Goal: Task Accomplishment & Management: Use online tool/utility

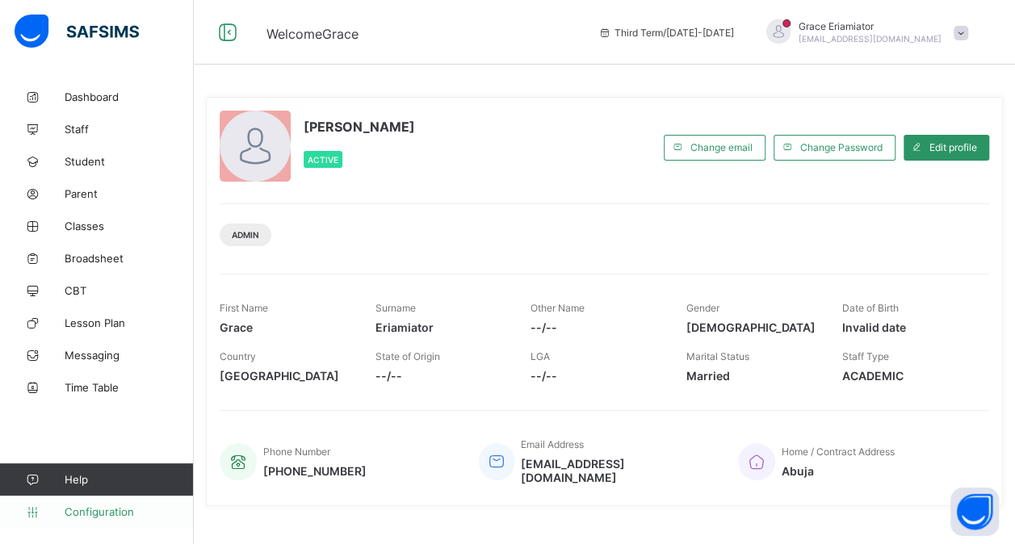
click at [95, 507] on span "Configuration" at bounding box center [129, 511] width 128 height 13
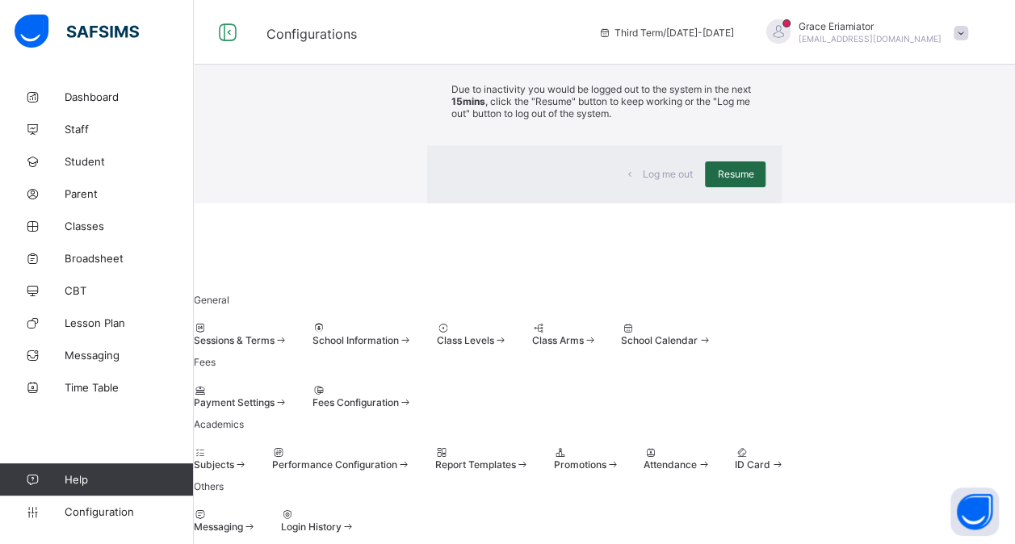
click at [717, 180] on span "Resume" at bounding box center [735, 174] width 36 height 12
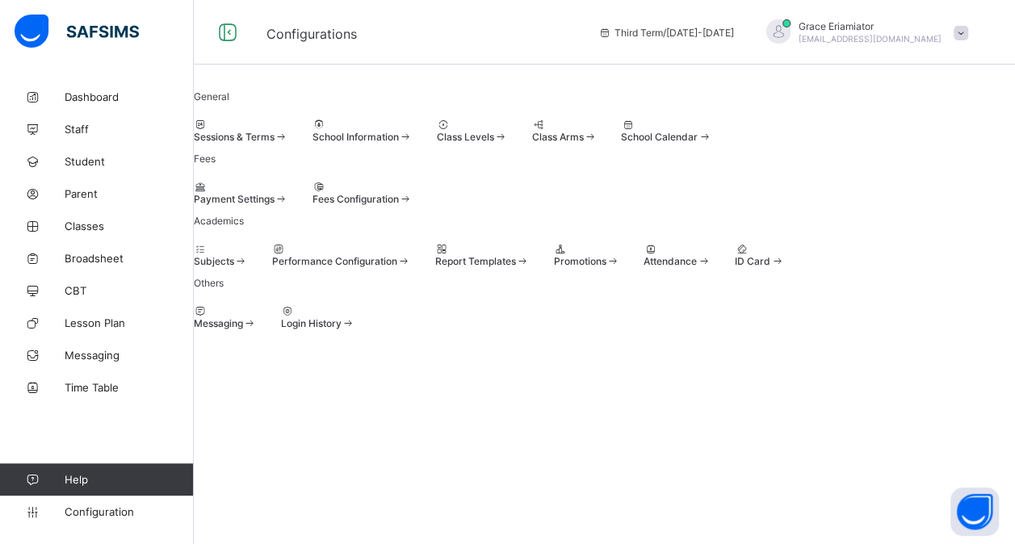
click at [619, 255] on div at bounding box center [586, 249] width 66 height 12
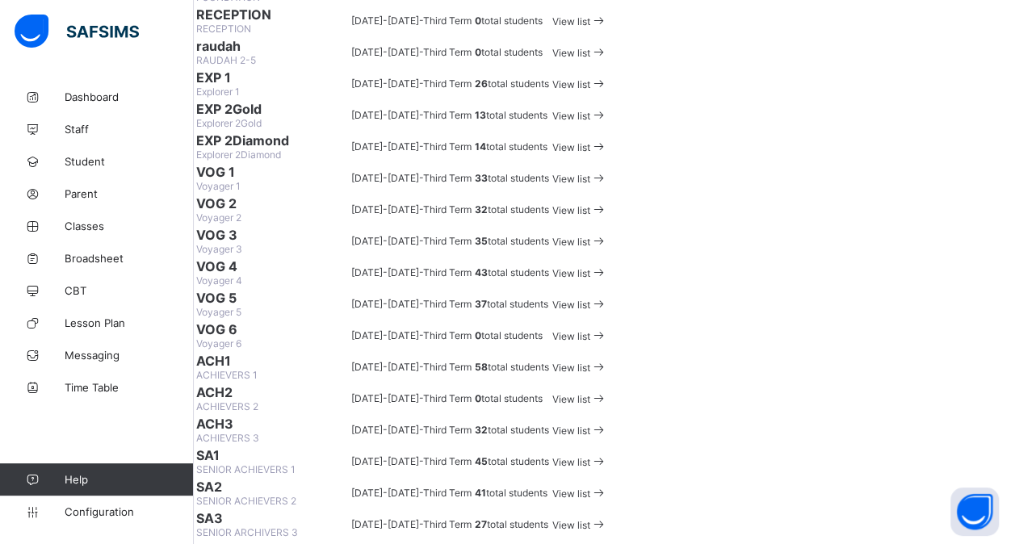
scroll to position [248, 0]
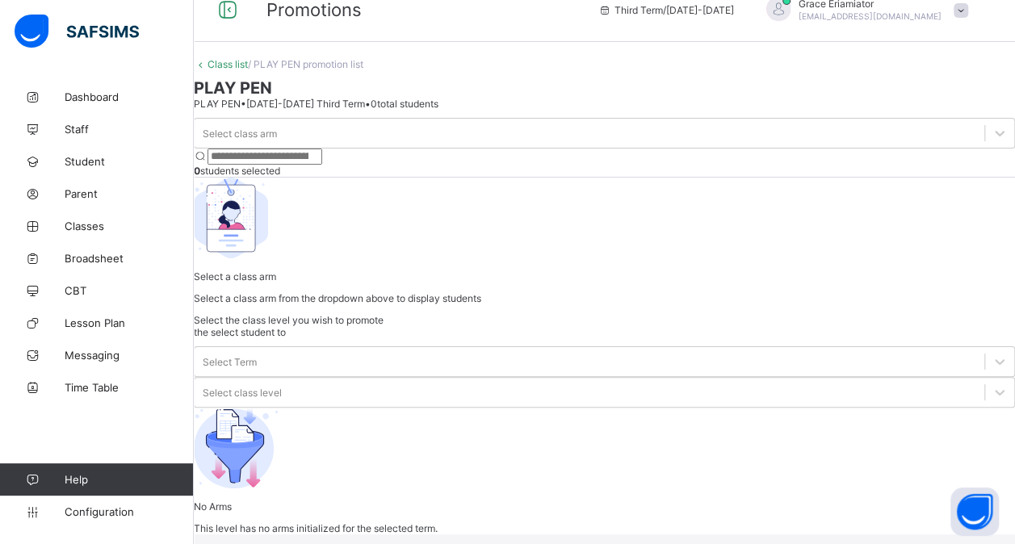
scroll to position [78, 0]
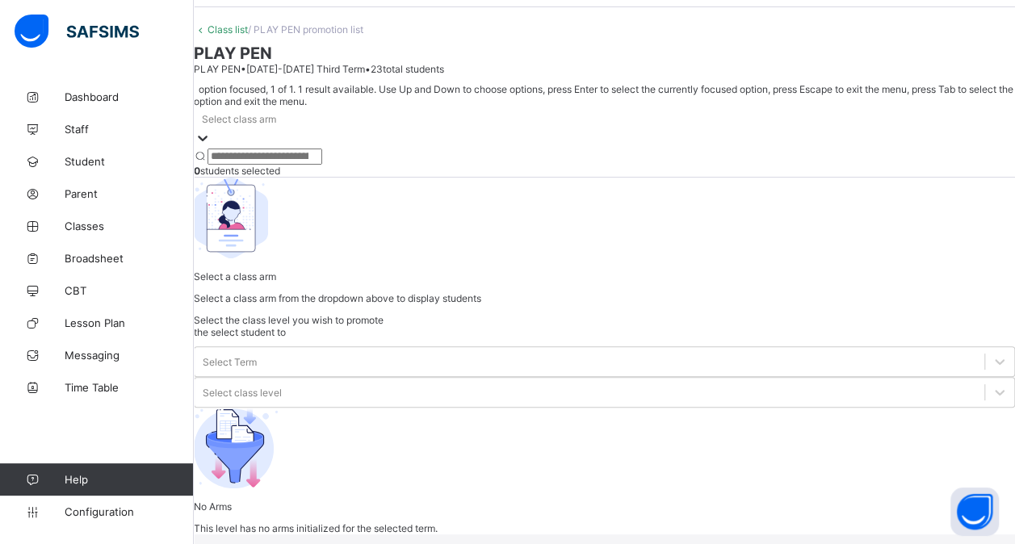
click at [211, 149] on div at bounding box center [203, 139] width 16 height 19
click at [336, 149] on div at bounding box center [604, 149] width 821 height 0
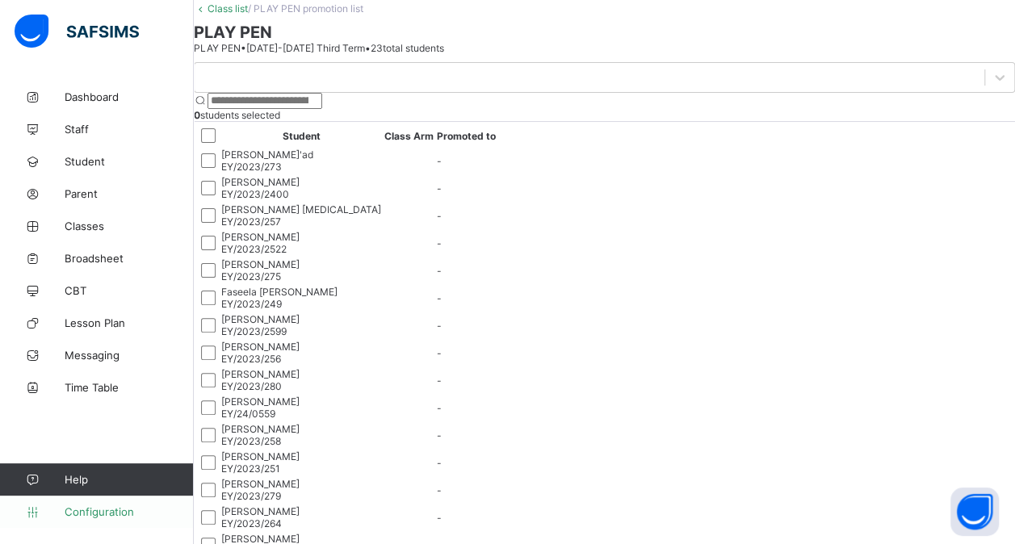
click at [107, 505] on span "Configuration" at bounding box center [129, 511] width 128 height 13
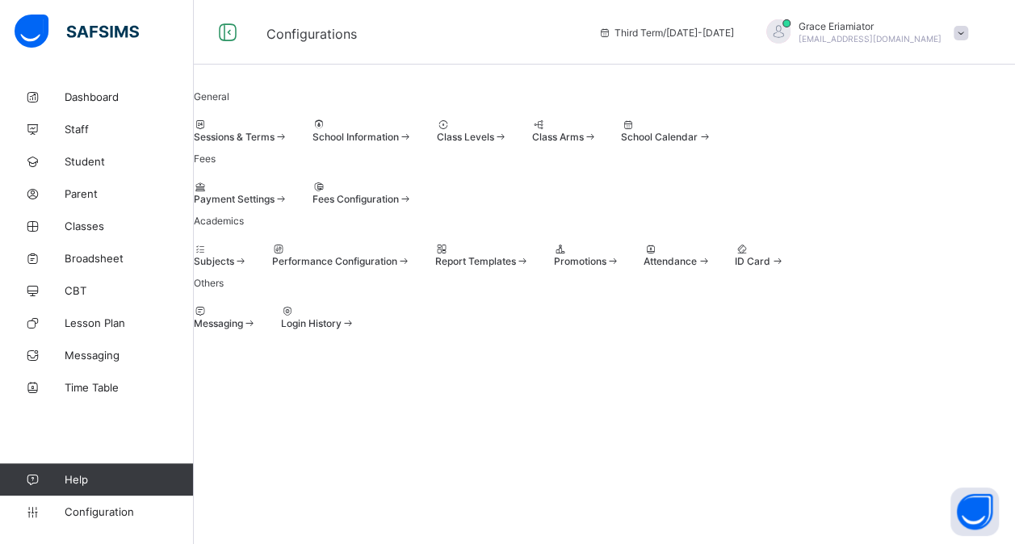
click at [275, 131] on span "Sessions & Terms" at bounding box center [234, 137] width 81 height 12
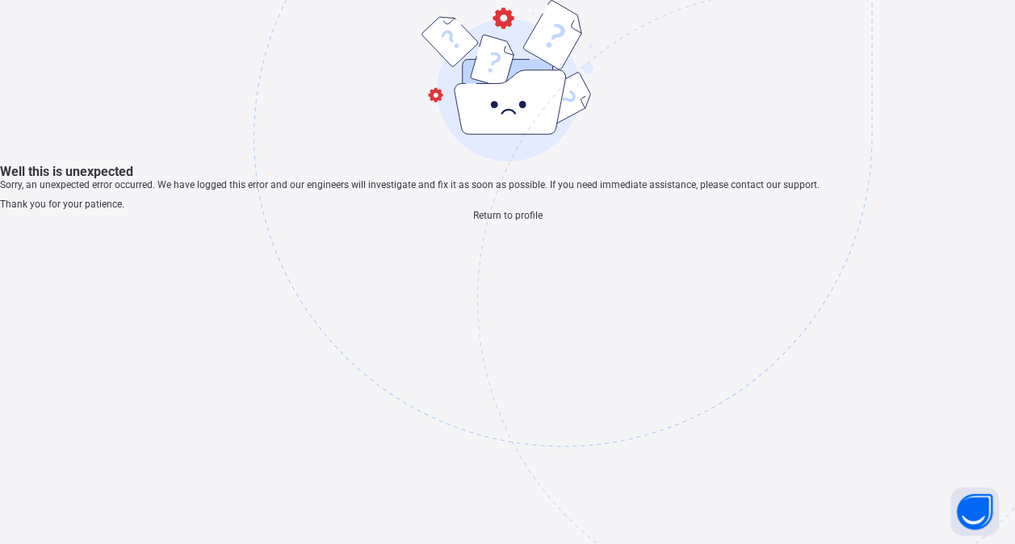
click at [505, 221] on span "Return to profile" at bounding box center [507, 215] width 69 height 11
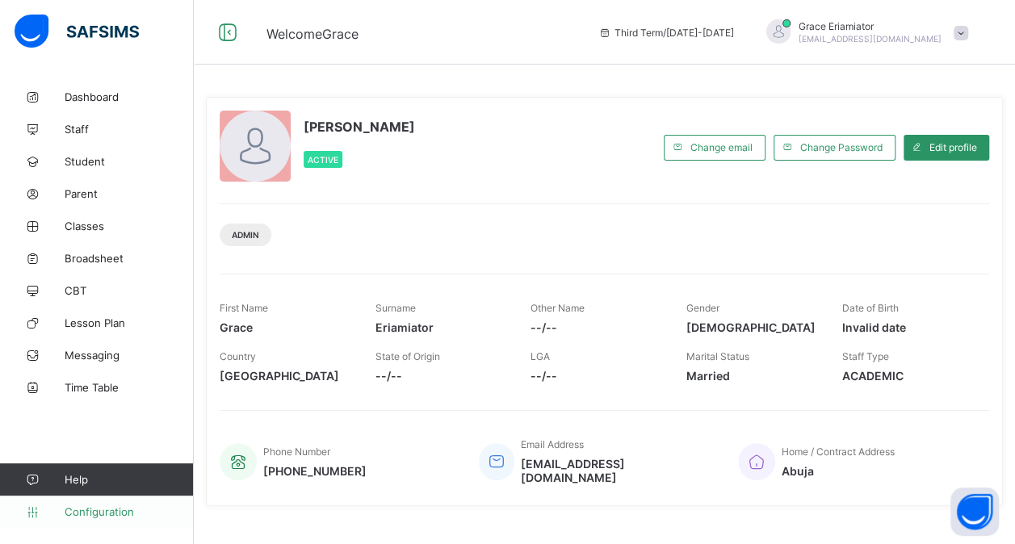
click at [139, 517] on span "Configuration" at bounding box center [129, 511] width 128 height 13
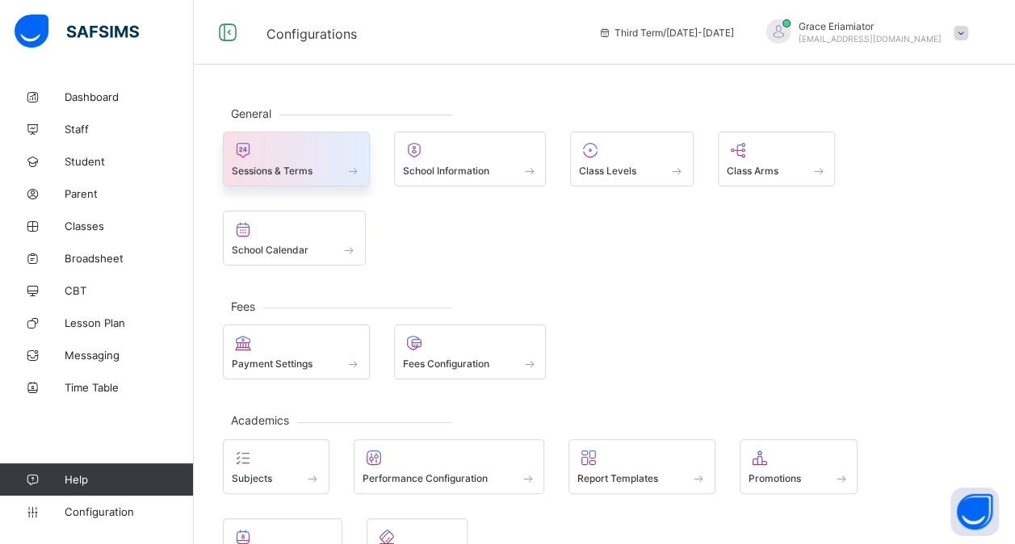
click at [328, 153] on div at bounding box center [296, 149] width 129 height 19
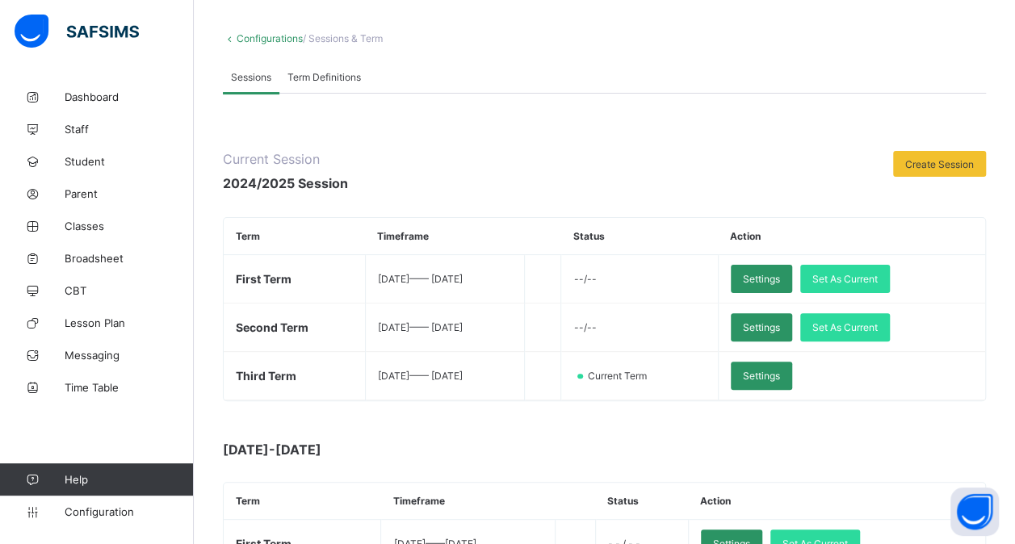
scroll to position [73, 0]
click at [97, 509] on span "Configuration" at bounding box center [129, 511] width 128 height 13
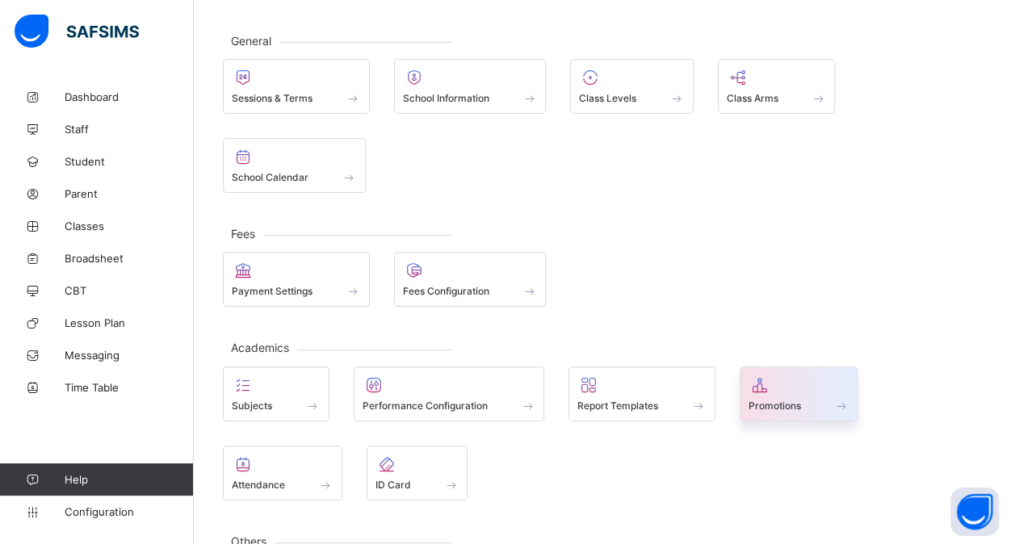
click at [743, 390] on div "Promotions" at bounding box center [799, 394] width 119 height 55
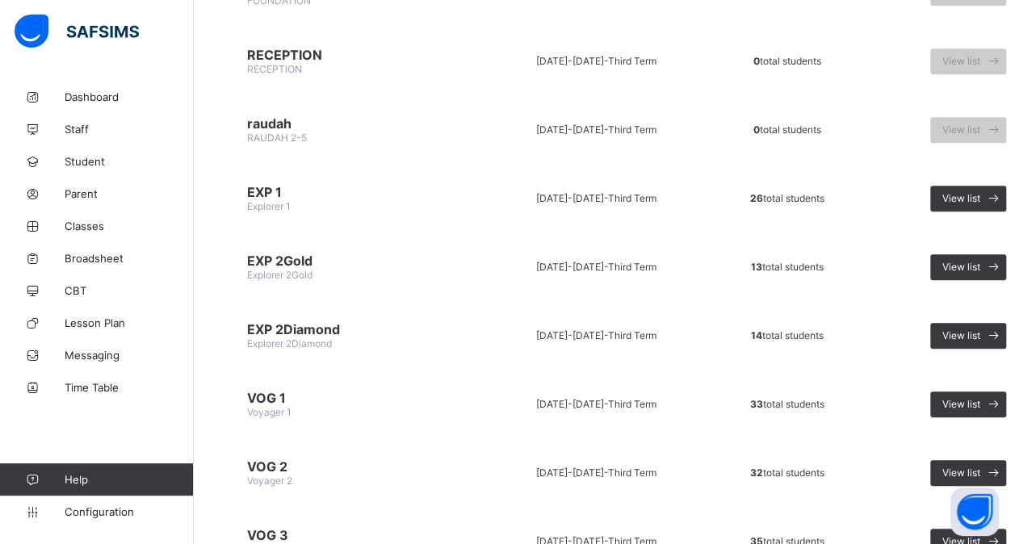
scroll to position [514, 0]
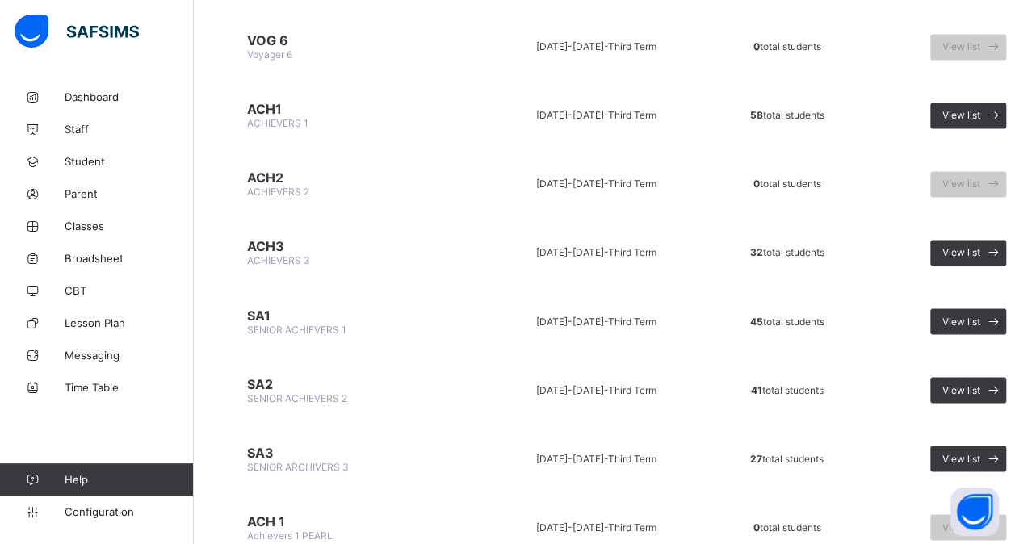
scroll to position [1222, 0]
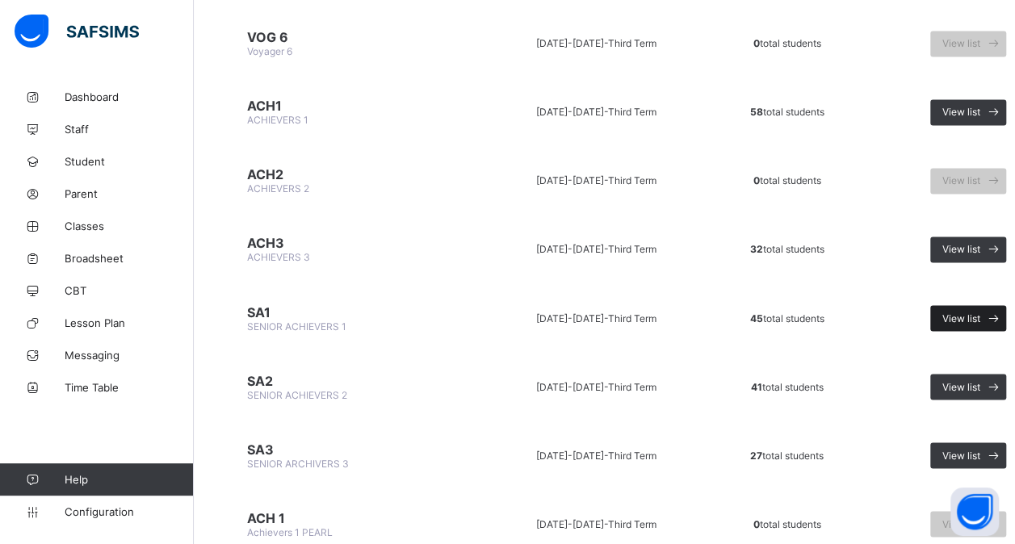
click at [945, 312] on span "View list" at bounding box center [961, 318] width 38 height 12
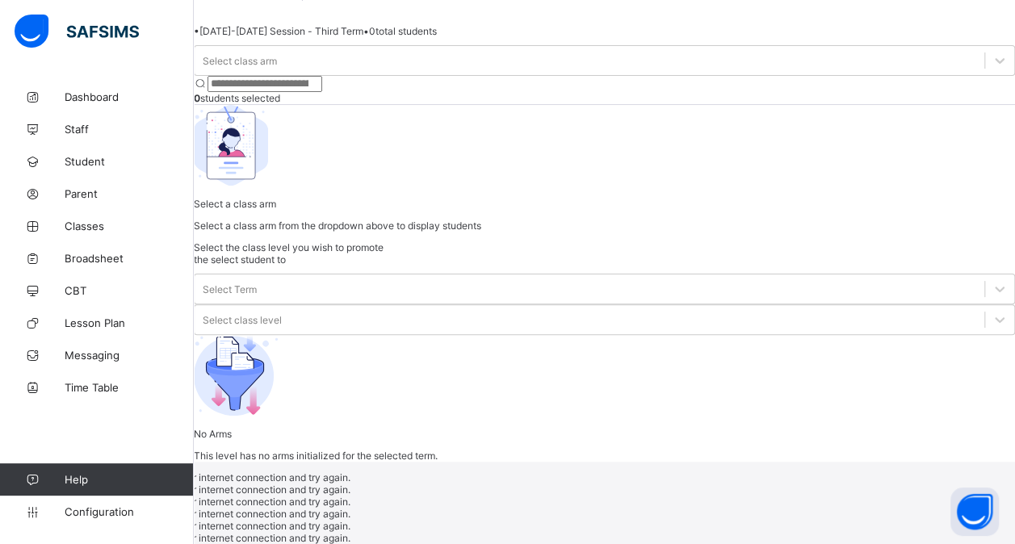
scroll to position [59, 0]
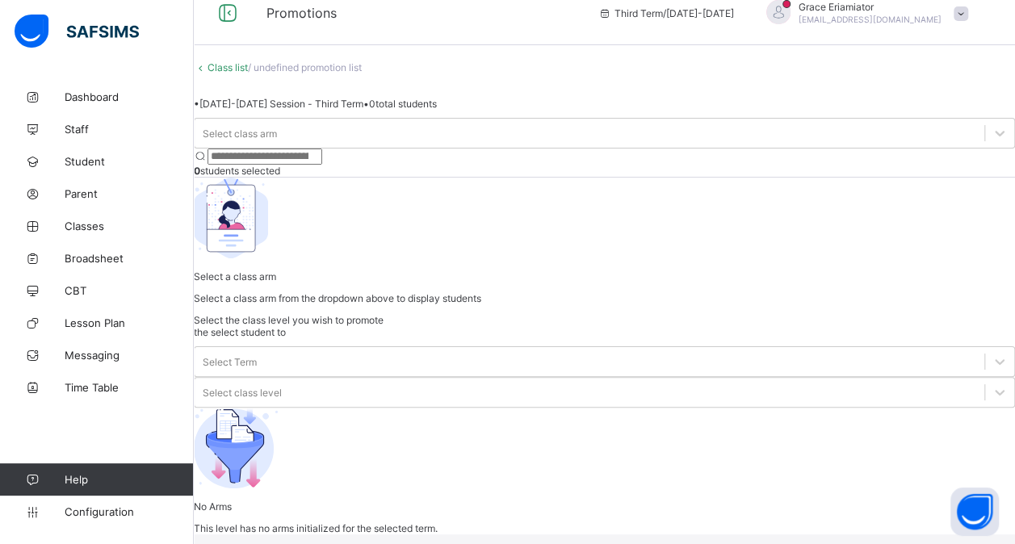
click at [358, 149] on div "Select class arm" at bounding box center [604, 133] width 821 height 31
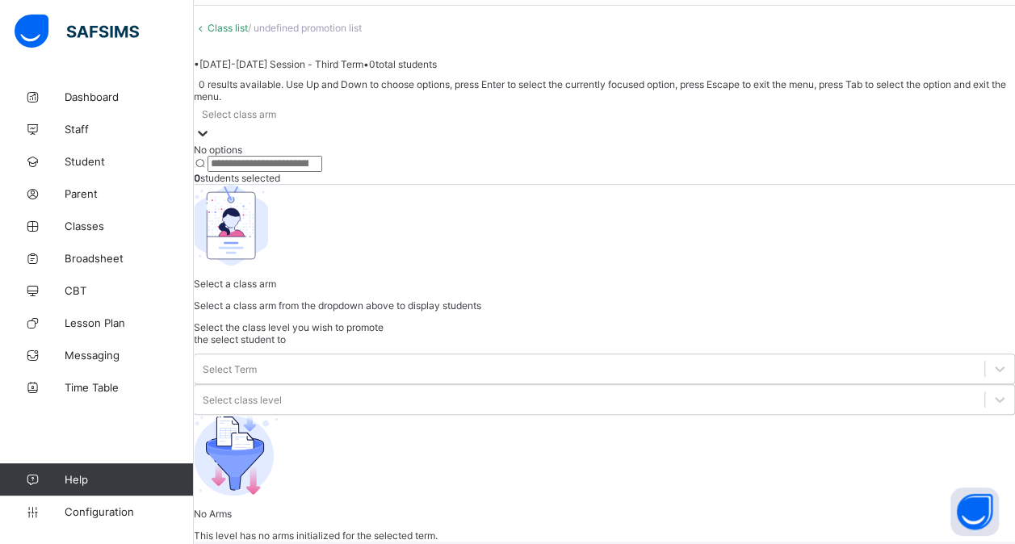
click at [211, 144] on div at bounding box center [203, 134] width 16 height 19
click at [313, 156] on div "No options" at bounding box center [604, 150] width 821 height 12
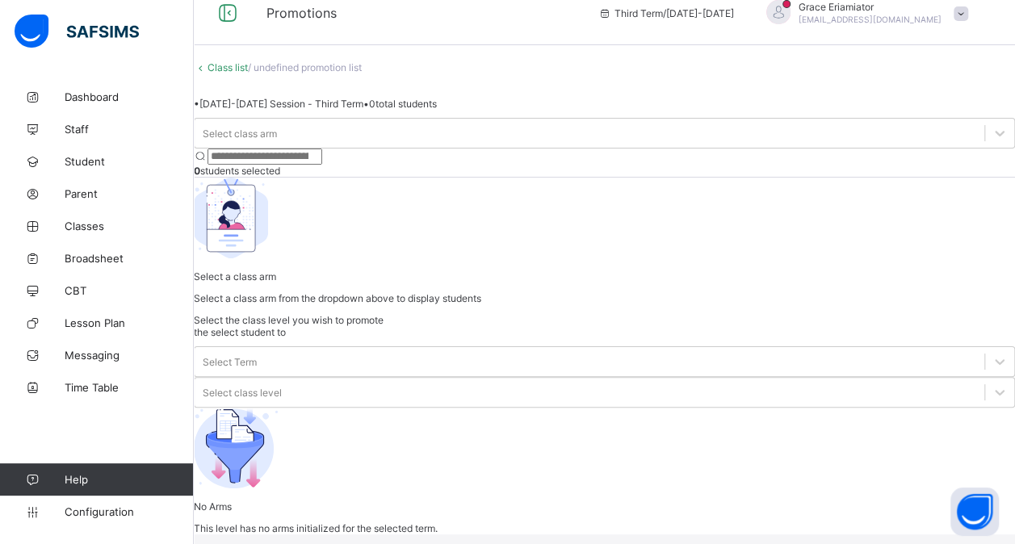
click at [248, 61] on link "Class list" at bounding box center [228, 67] width 40 height 12
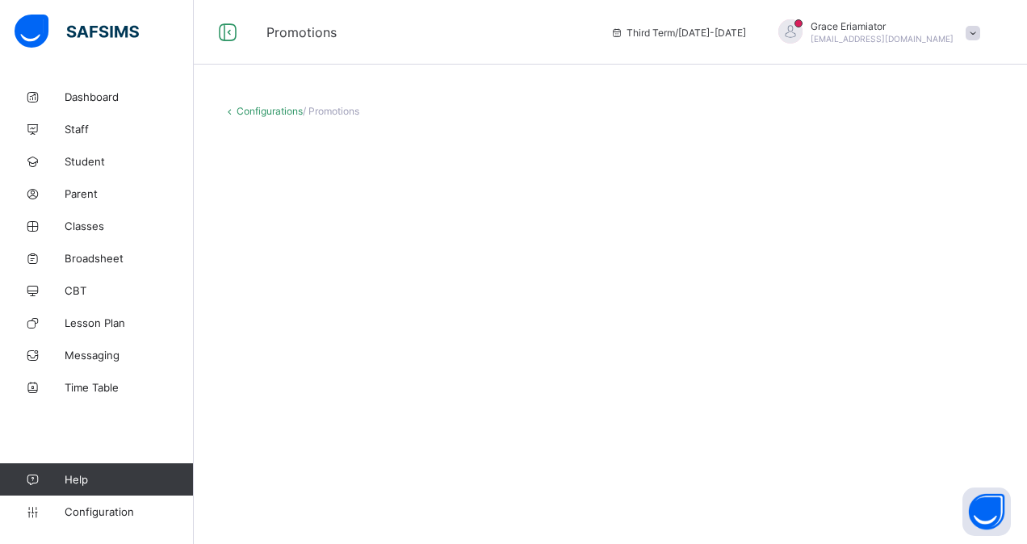
click at [950, 191] on div "Configurations / Promotions" at bounding box center [610, 164] width 833 height 166
click at [127, 506] on span "Configuration" at bounding box center [129, 511] width 128 height 13
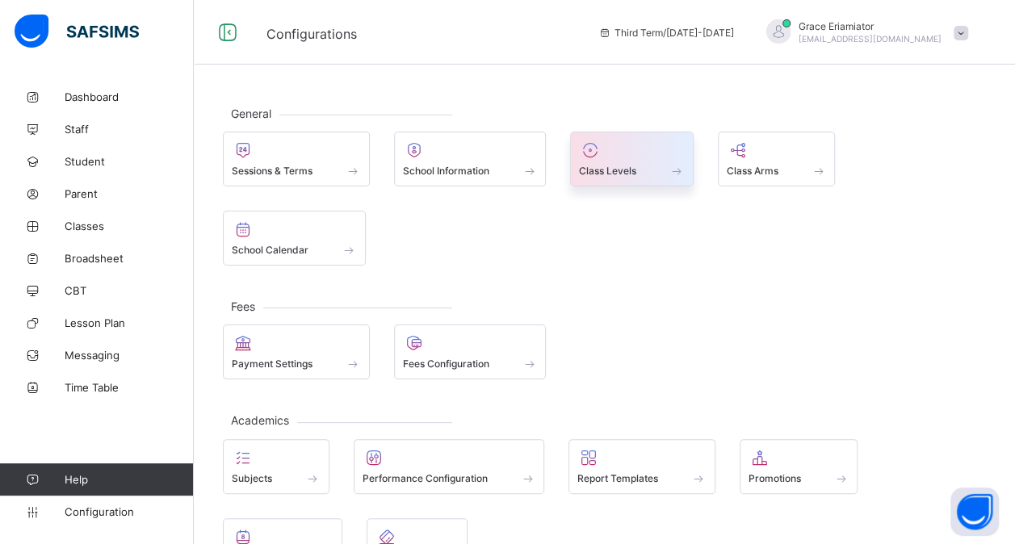
click at [628, 177] on div "Class Levels" at bounding box center [632, 159] width 124 height 55
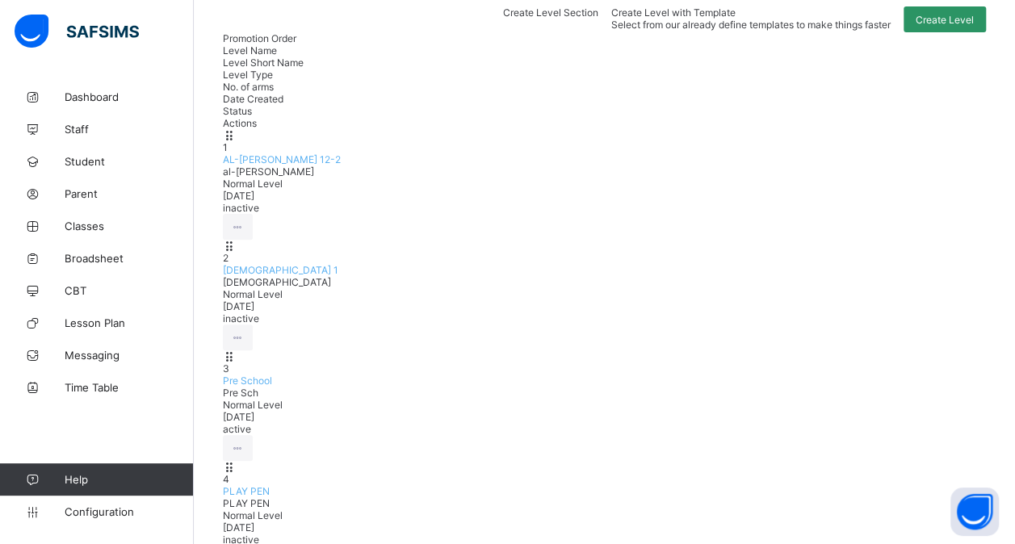
scroll to position [149, 0]
click at [107, 506] on span "Configuration" at bounding box center [129, 511] width 128 height 13
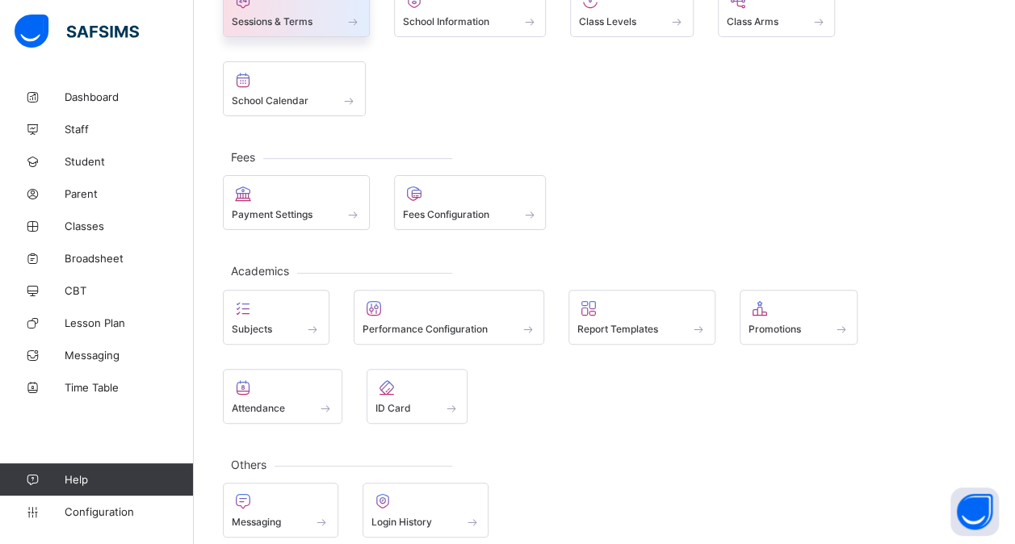
click at [318, 23] on div "Sessions & Terms" at bounding box center [296, 22] width 129 height 14
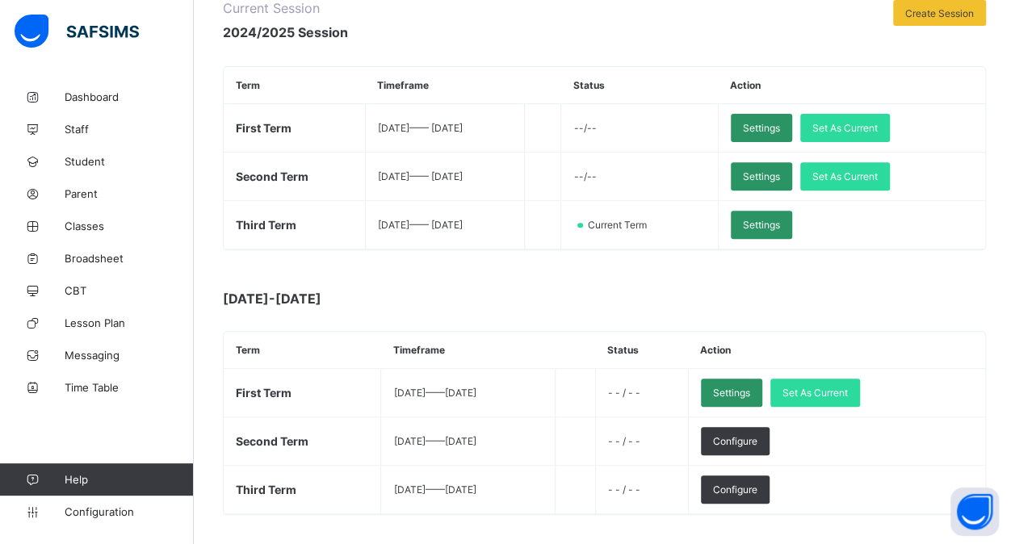
scroll to position [224, 0]
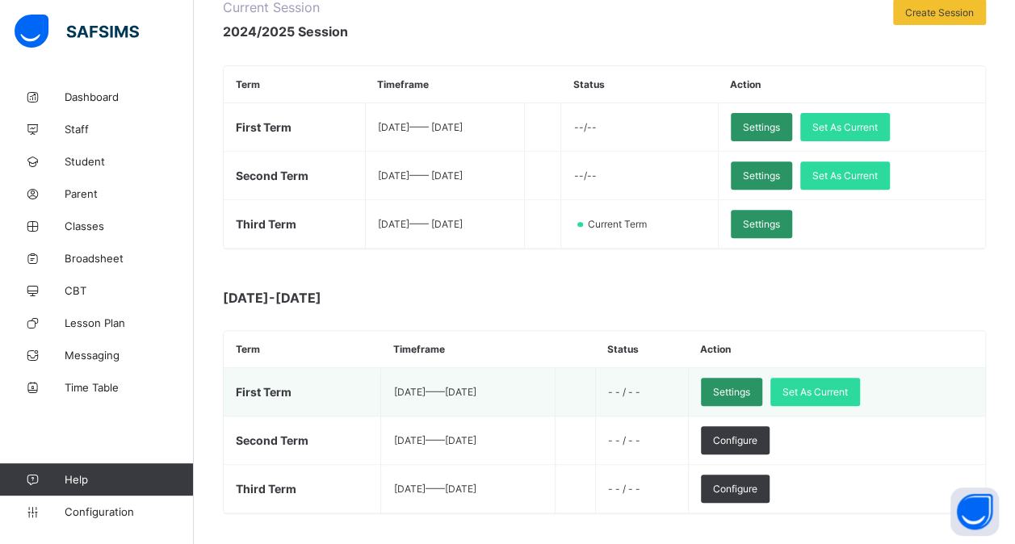
click at [421, 400] on td "2025-07-18 —— 2025-12-18" at bounding box center [468, 392] width 174 height 48
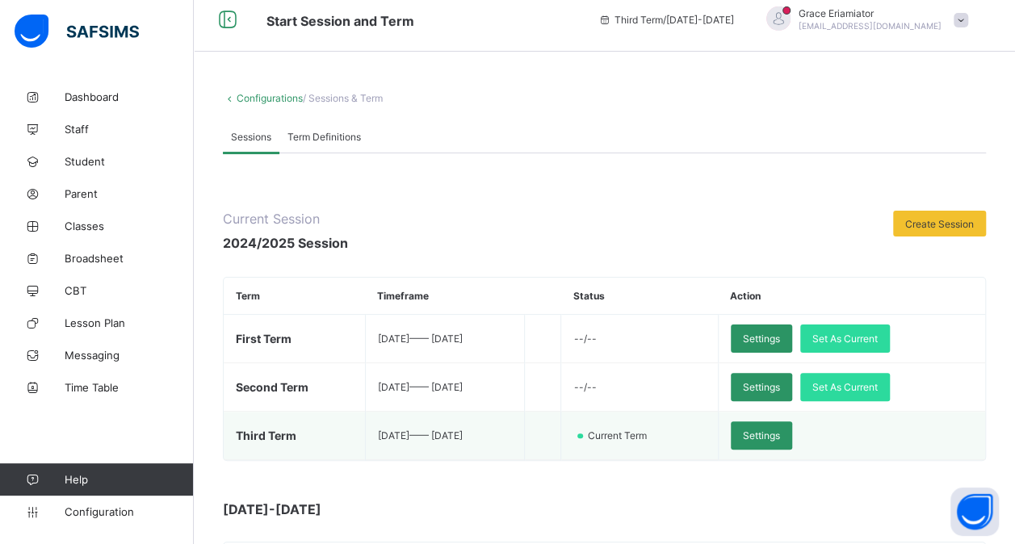
scroll to position [0, 0]
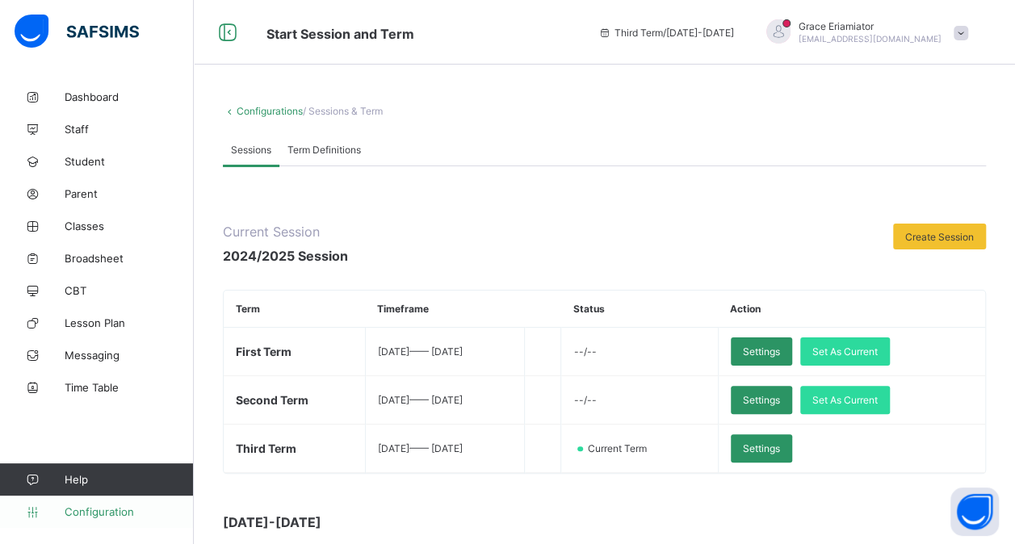
click at [92, 502] on link "Configuration" at bounding box center [96, 512] width 193 height 32
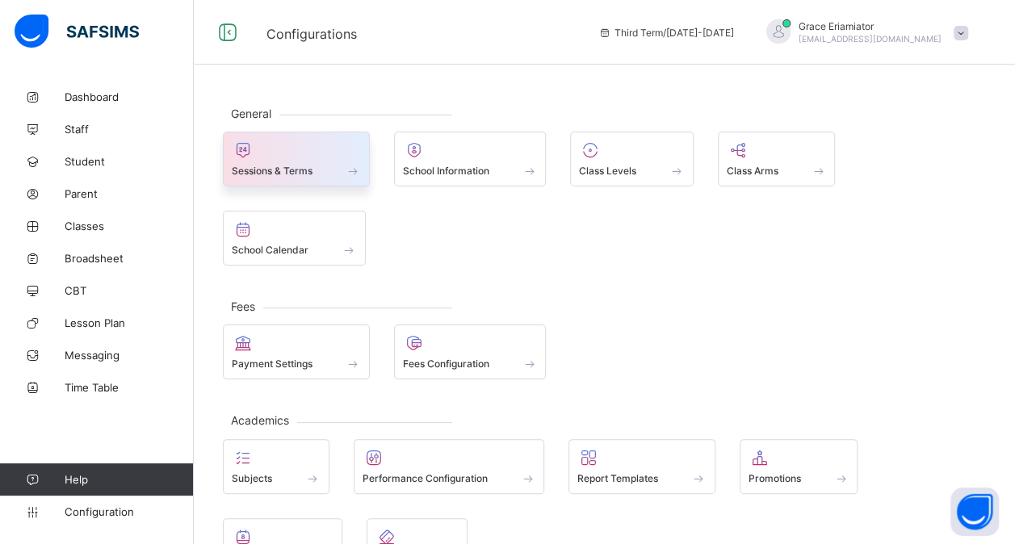
click at [314, 178] on div "Sessions & Terms" at bounding box center [296, 159] width 147 height 55
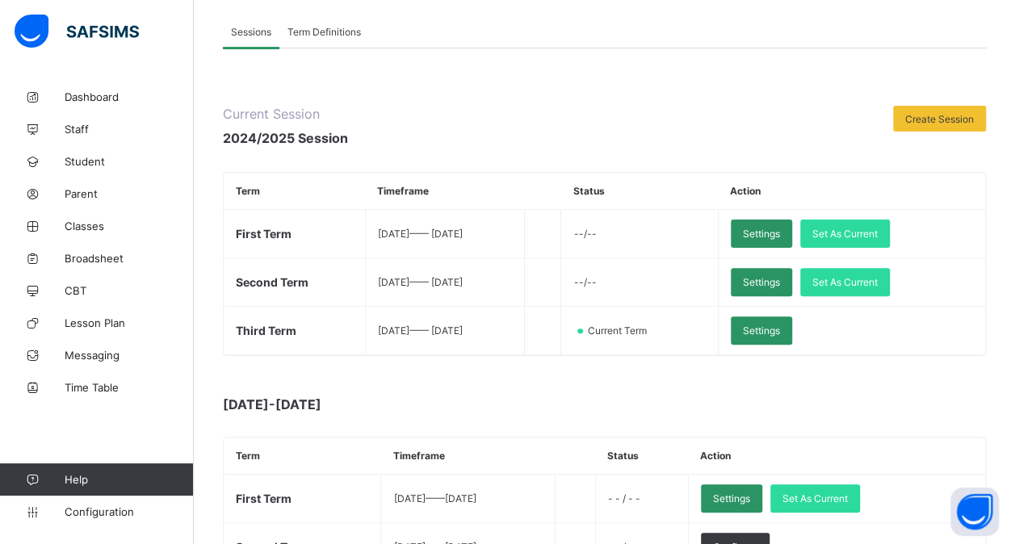
scroll to position [126, 0]
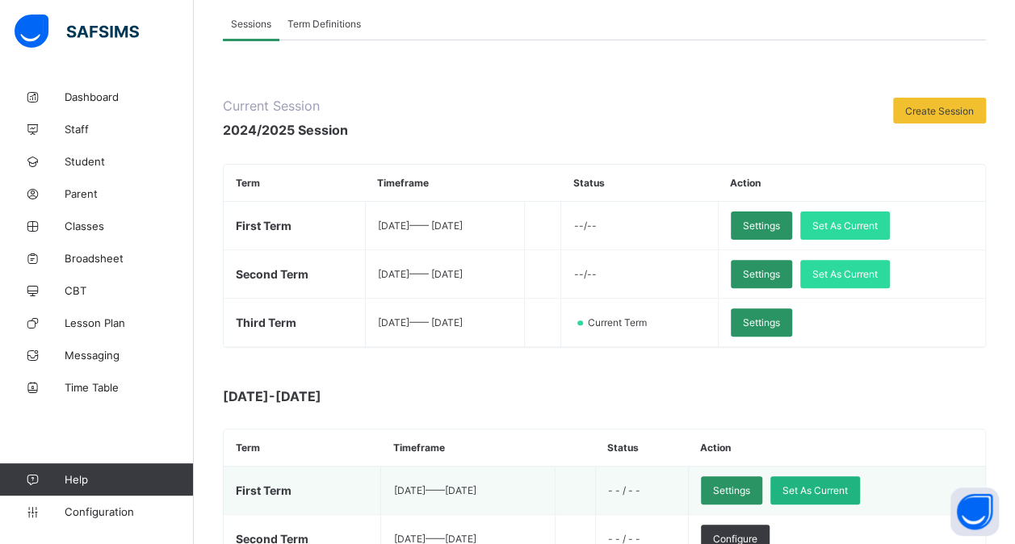
click at [836, 478] on div "Set As Current" at bounding box center [815, 490] width 90 height 28
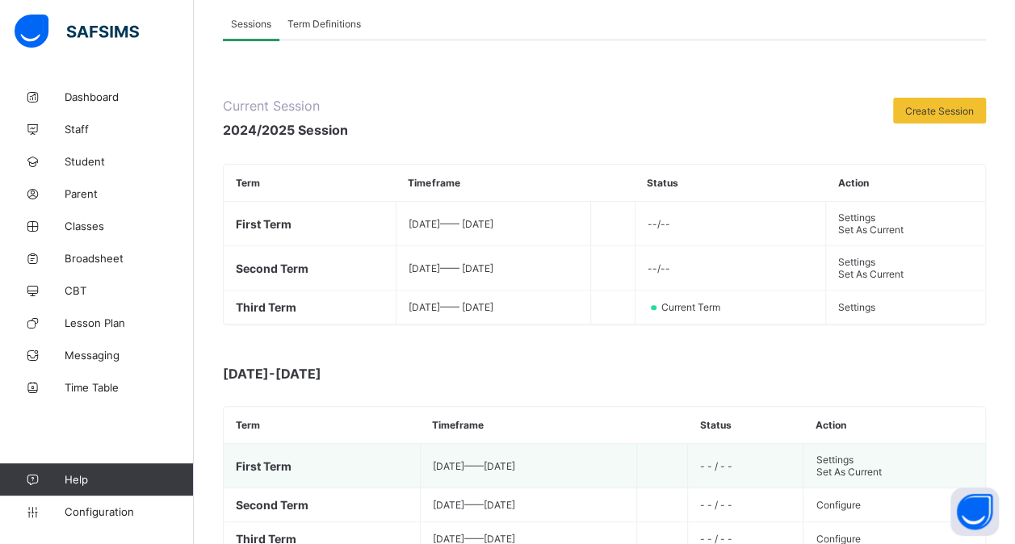
scroll to position [0, 0]
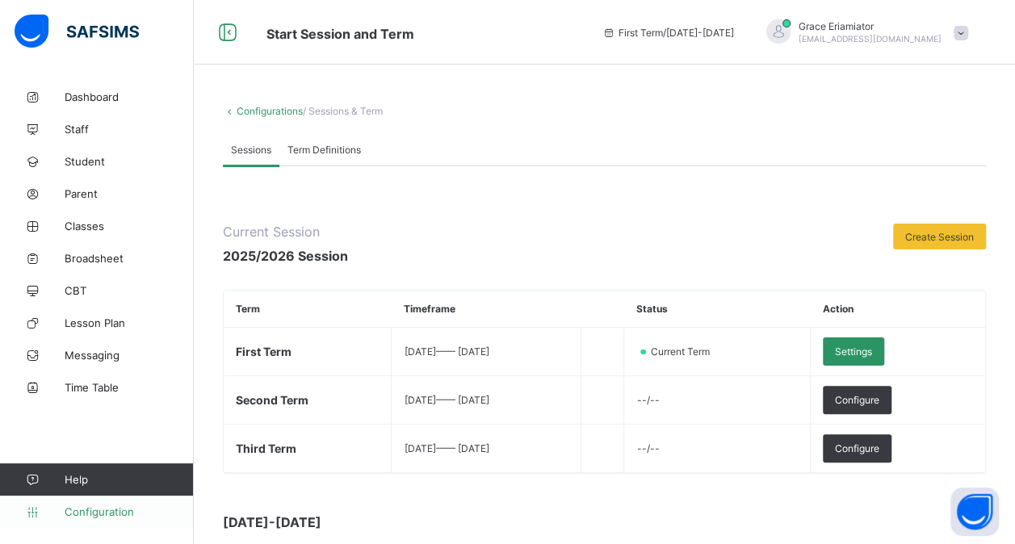
click at [107, 504] on link "Configuration" at bounding box center [96, 512] width 193 height 32
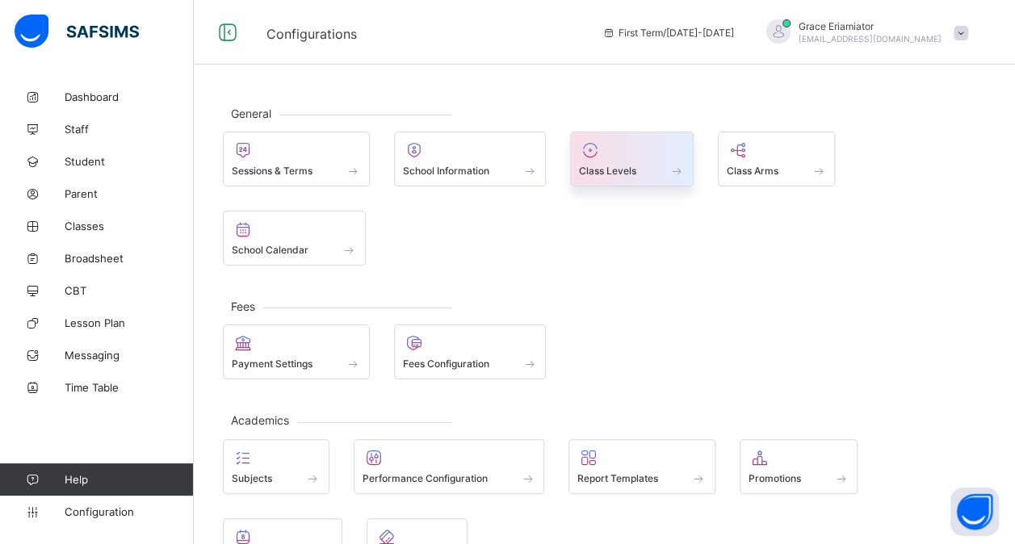
click at [599, 172] on span "Class Levels" at bounding box center [607, 171] width 57 height 12
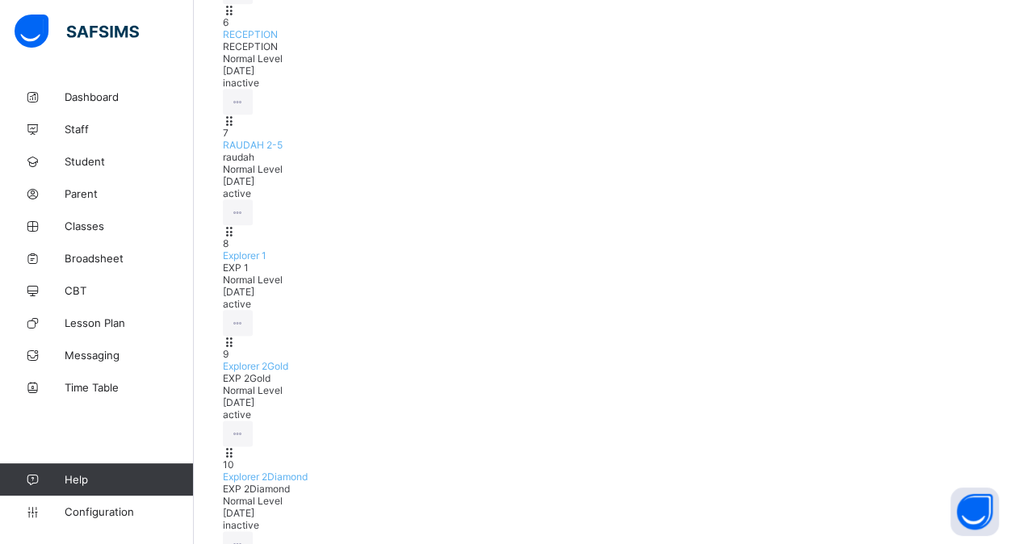
scroll to position [830, 0]
click at [126, 507] on span "Configuration" at bounding box center [129, 511] width 128 height 13
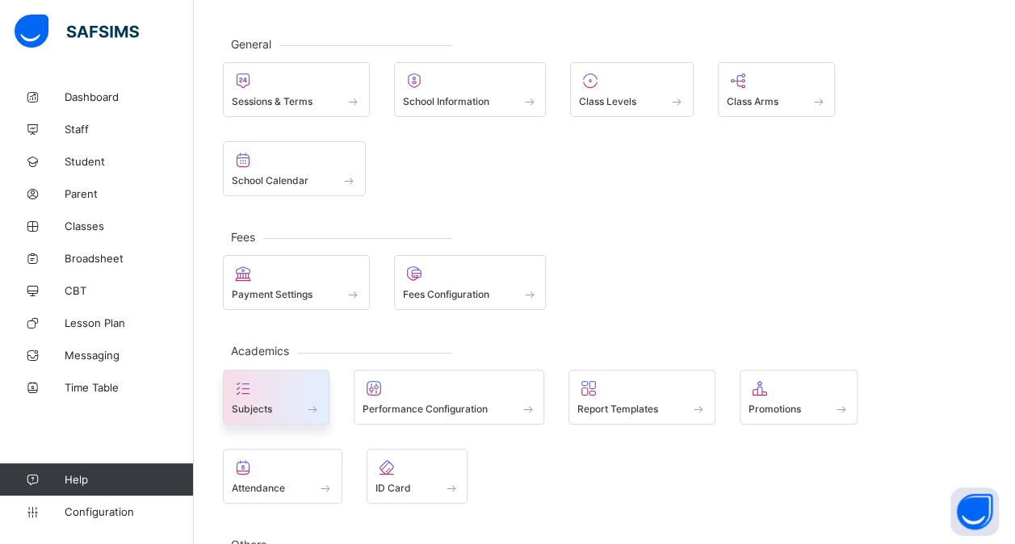
scroll to position [68, 0]
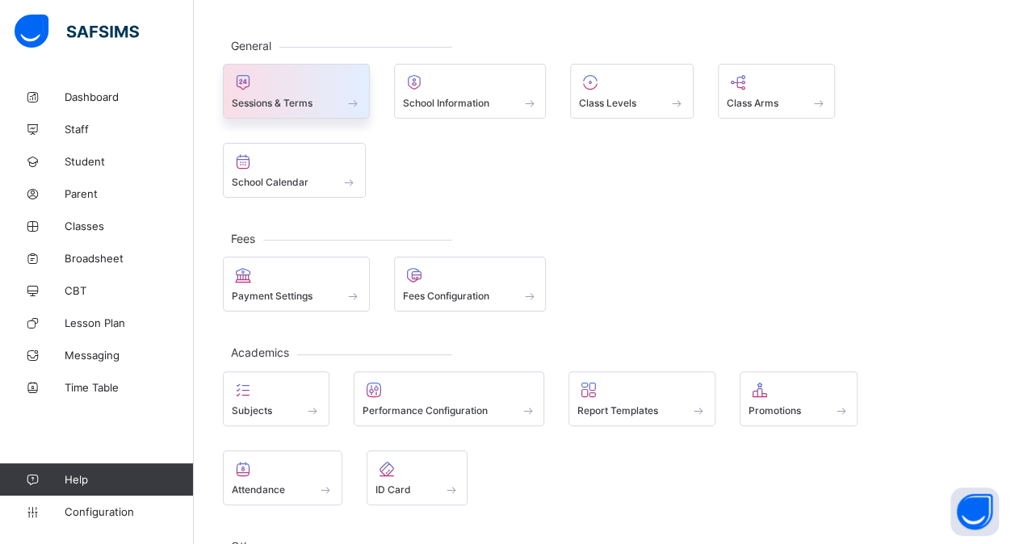
click at [312, 99] on span "Sessions & Terms" at bounding box center [272, 103] width 81 height 12
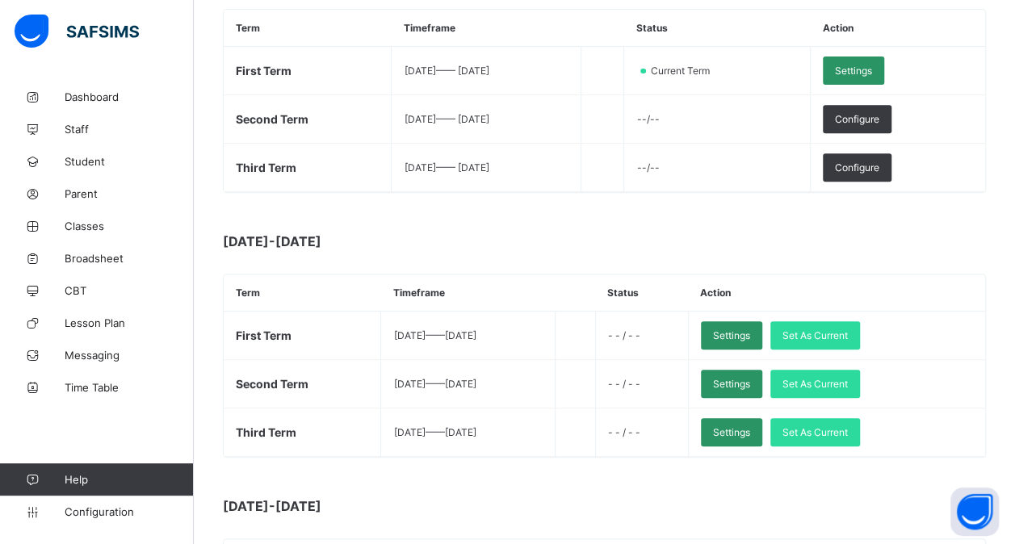
scroll to position [287, 0]
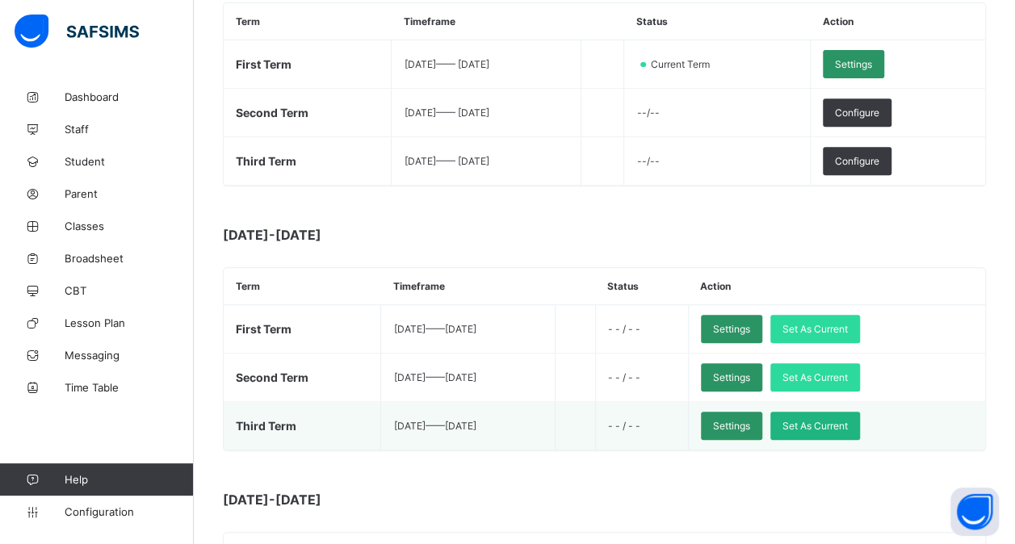
click at [838, 420] on span "Set As Current" at bounding box center [814, 426] width 65 height 12
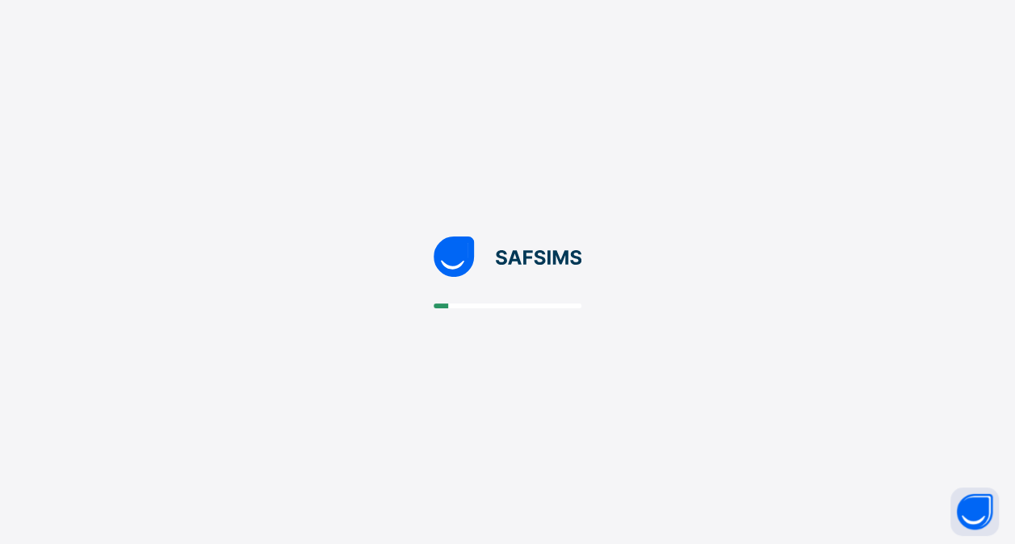
scroll to position [0, 0]
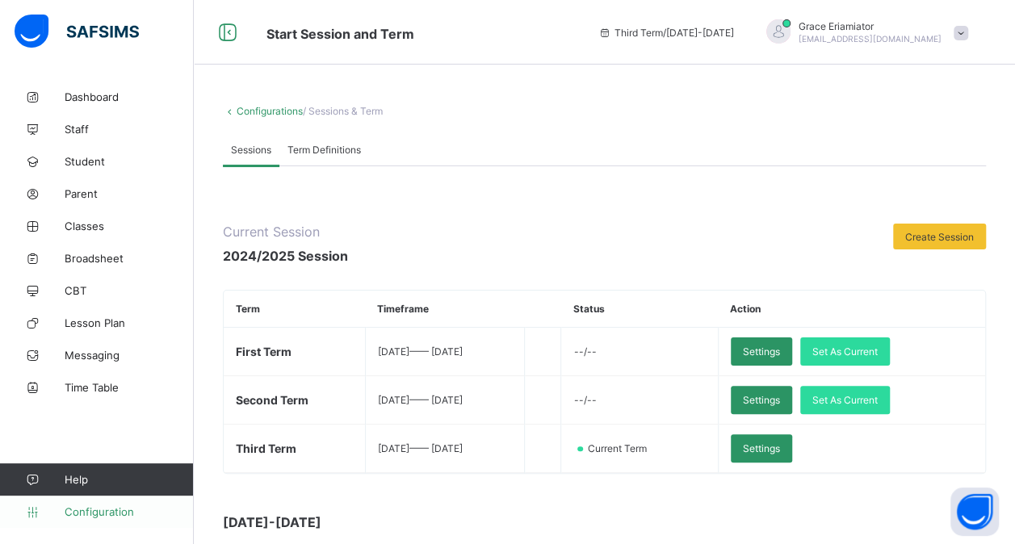
click at [112, 512] on span "Configuration" at bounding box center [129, 511] width 128 height 13
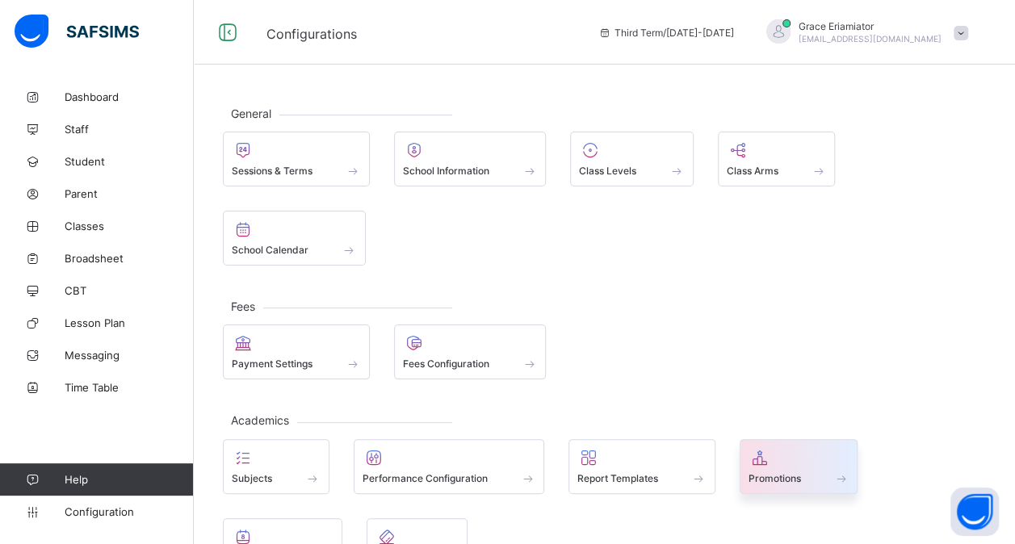
click at [790, 451] on div at bounding box center [798, 457] width 101 height 19
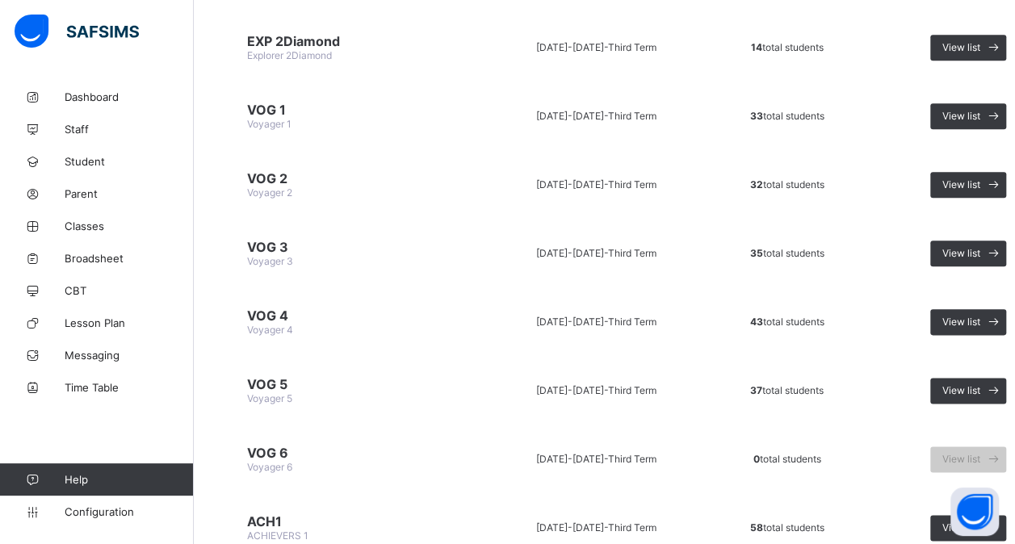
scroll to position [811, 0]
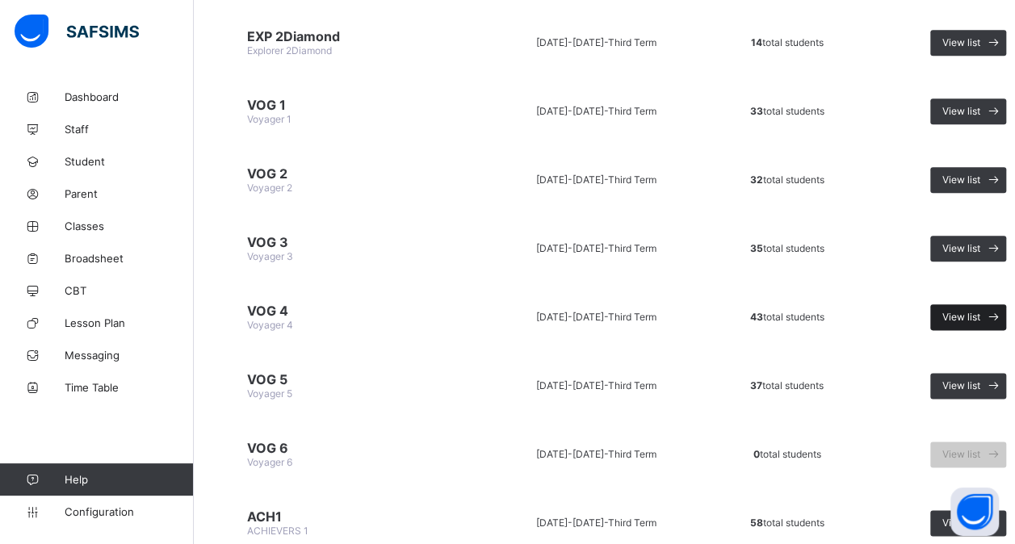
click at [956, 311] on span "View list" at bounding box center [961, 317] width 38 height 12
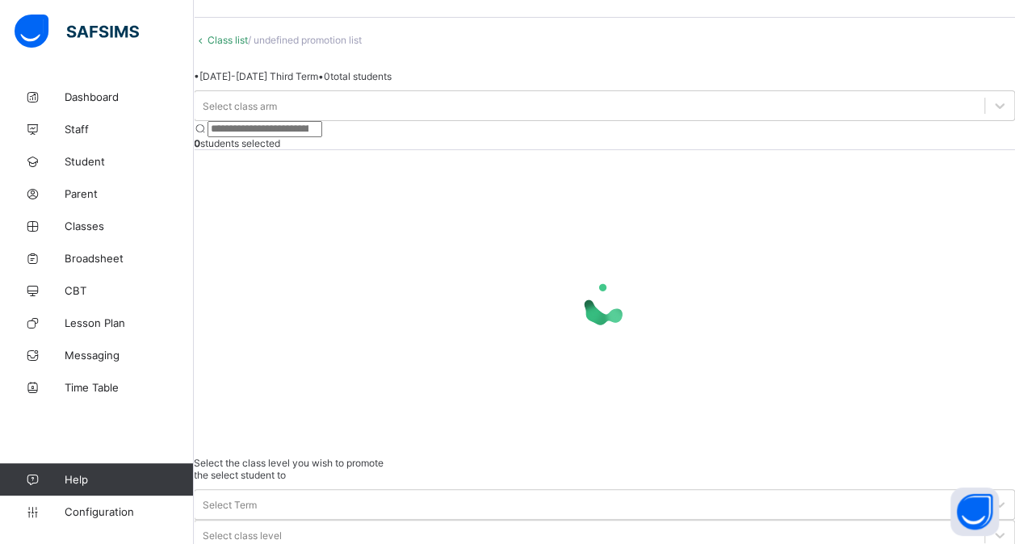
scroll to position [78, 0]
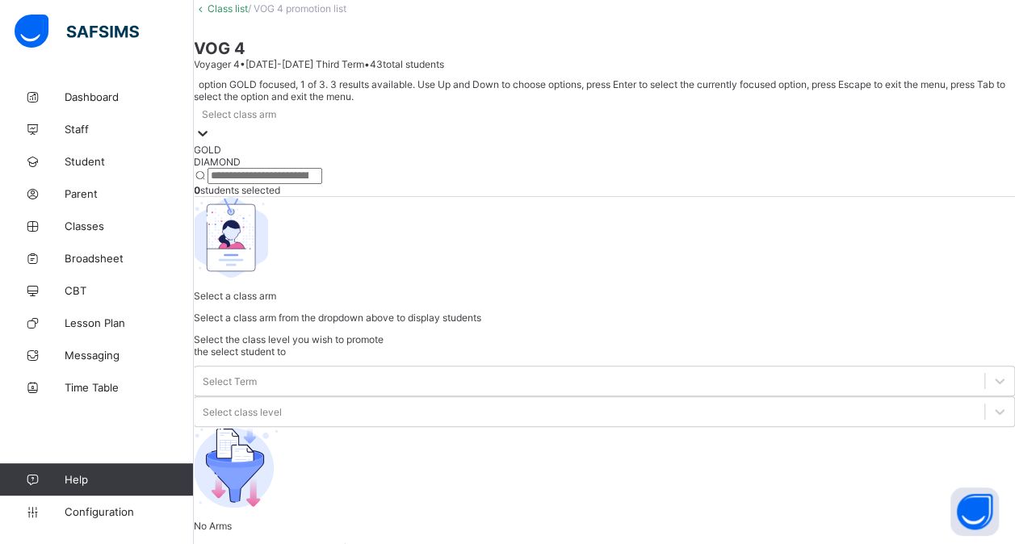
click at [211, 141] on icon at bounding box center [203, 133] width 16 height 16
click at [329, 156] on div "GOLD" at bounding box center [604, 150] width 821 height 12
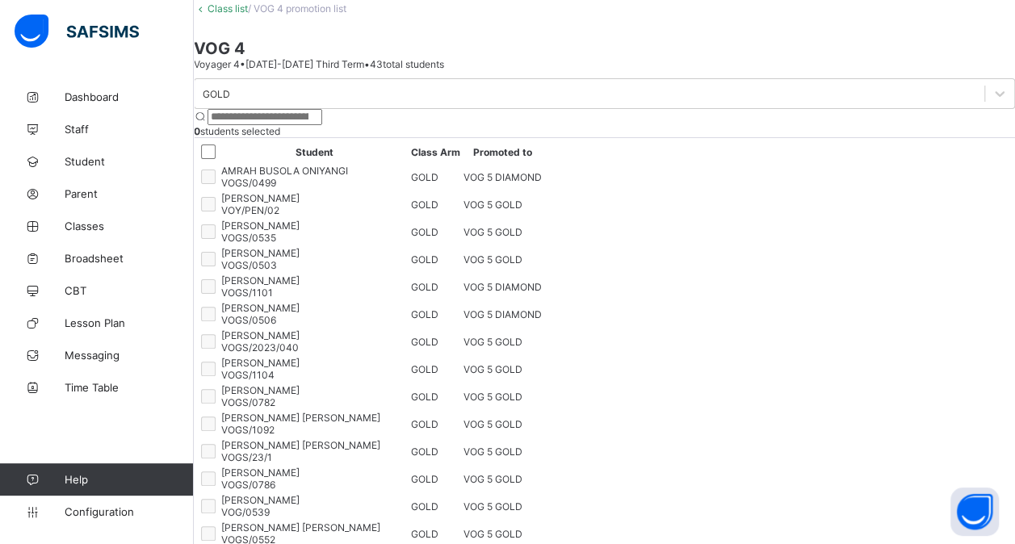
click at [218, 161] on div at bounding box center [208, 151] width 20 height 19
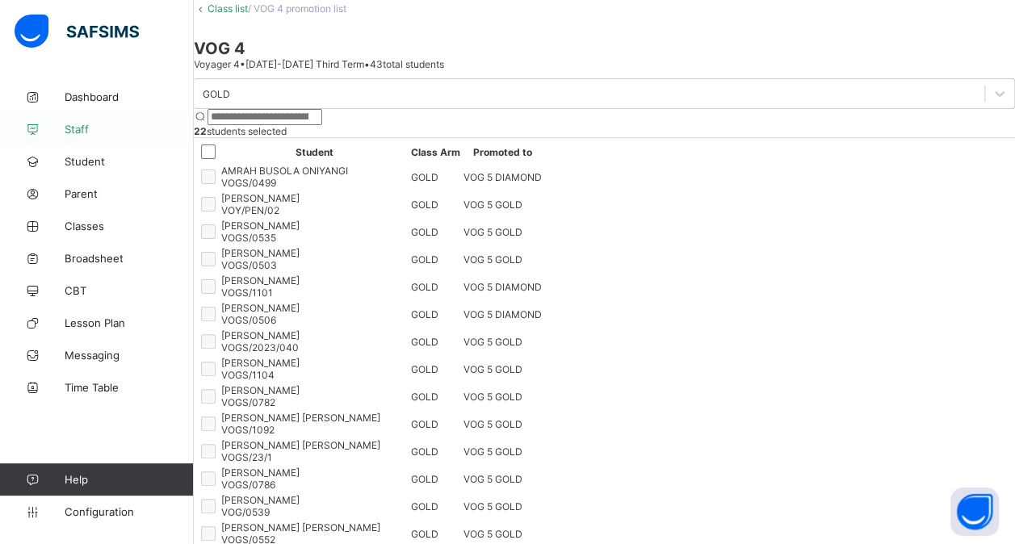
click at [90, 134] on span "Staff" at bounding box center [129, 129] width 129 height 13
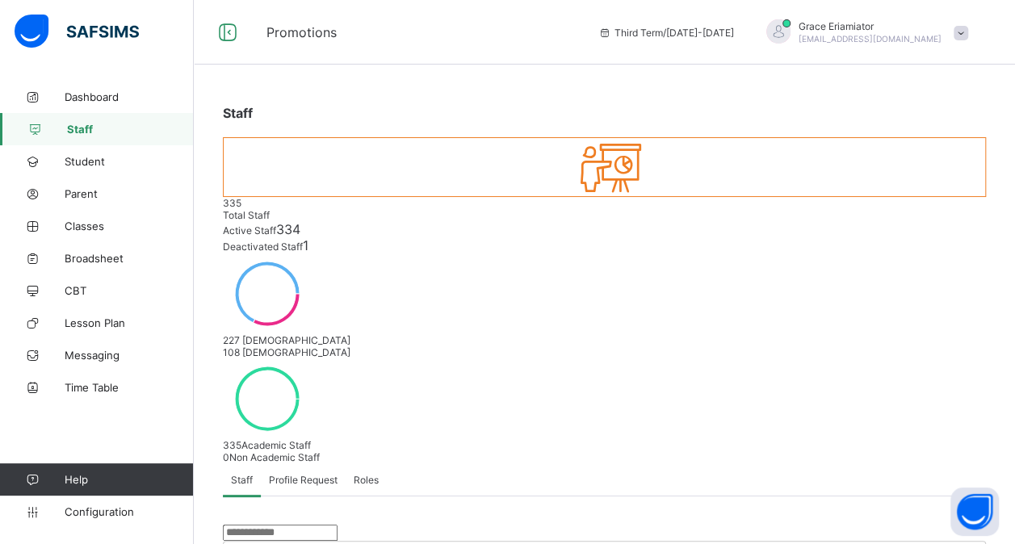
click at [266, 525] on input "text" at bounding box center [280, 533] width 115 height 16
type input "***"
